Goal: Leave review/rating: Share an evaluation or opinion about a product, service, or content

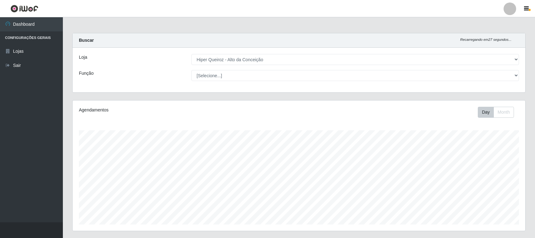
select select "515"
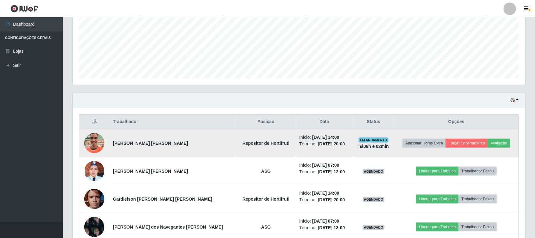
scroll to position [131, 453]
click at [491, 144] on button "Avaliação" at bounding box center [499, 143] width 22 height 9
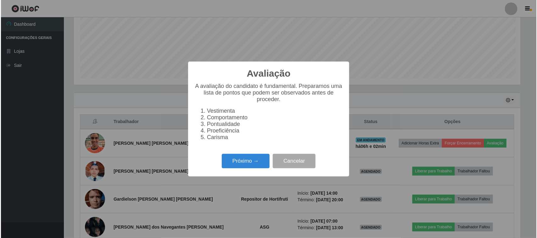
scroll to position [131, 448]
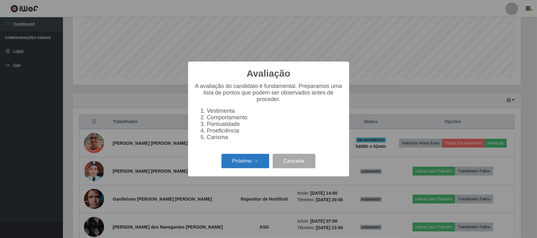
click at [261, 164] on button "Próximo →" at bounding box center [245, 161] width 48 height 15
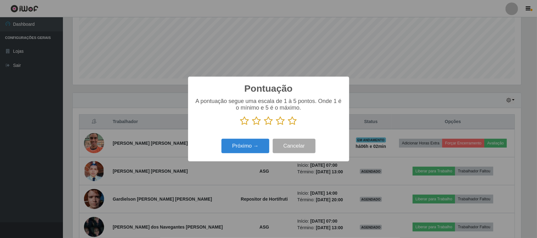
click at [280, 126] on icon at bounding box center [280, 120] width 9 height 9
click at [276, 126] on input "radio" at bounding box center [276, 126] width 0 height 0
drag, startPoint x: 287, startPoint y: 118, endPoint x: 292, endPoint y: 123, distance: 6.9
click at [289, 120] on p at bounding box center [268, 120] width 148 height 9
click at [292, 124] on icon at bounding box center [292, 120] width 9 height 9
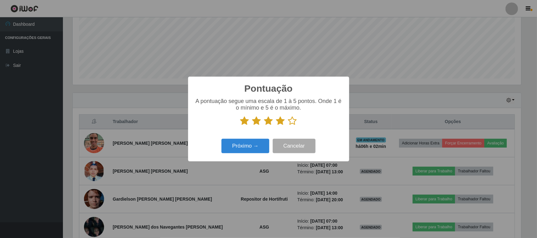
click at [288, 126] on input "radio" at bounding box center [288, 126] width 0 height 0
click at [237, 147] on button "Próximo →" at bounding box center [245, 146] width 48 height 15
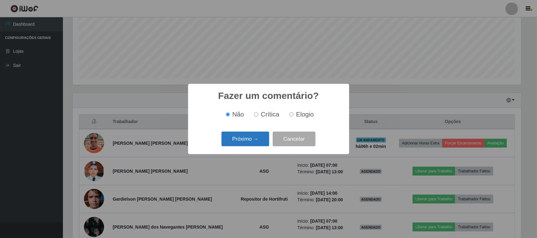
click at [251, 137] on button "Próximo →" at bounding box center [245, 139] width 48 height 15
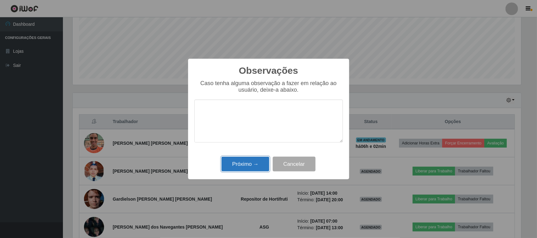
click at [249, 159] on button "Próximo →" at bounding box center [245, 164] width 48 height 15
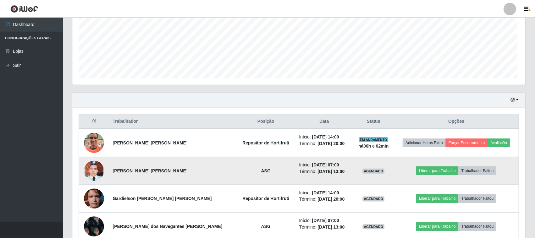
scroll to position [131, 453]
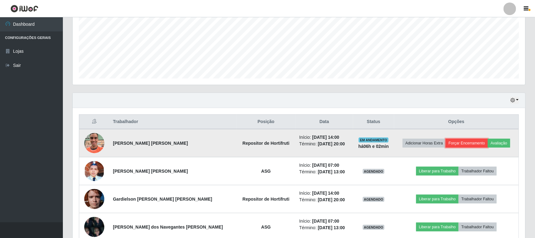
click at [467, 144] on button "Forçar Encerramento" at bounding box center [467, 143] width 42 height 9
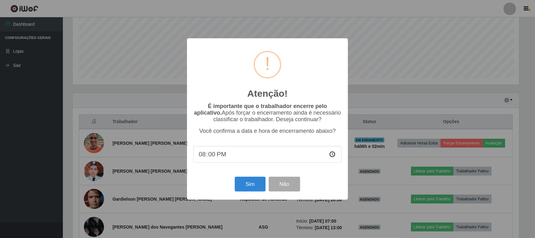
scroll to position [131, 448]
click at [247, 184] on button "Sim" at bounding box center [251, 184] width 30 height 15
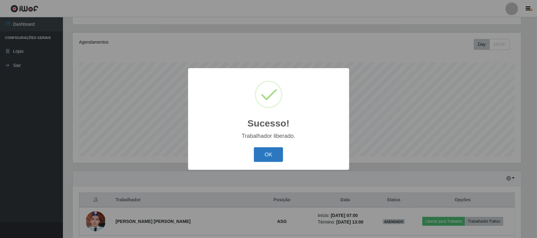
click at [265, 156] on button "OK" at bounding box center [268, 154] width 29 height 15
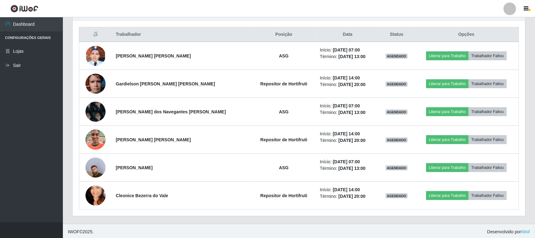
scroll to position [236, 0]
